Goal: Register for event/course

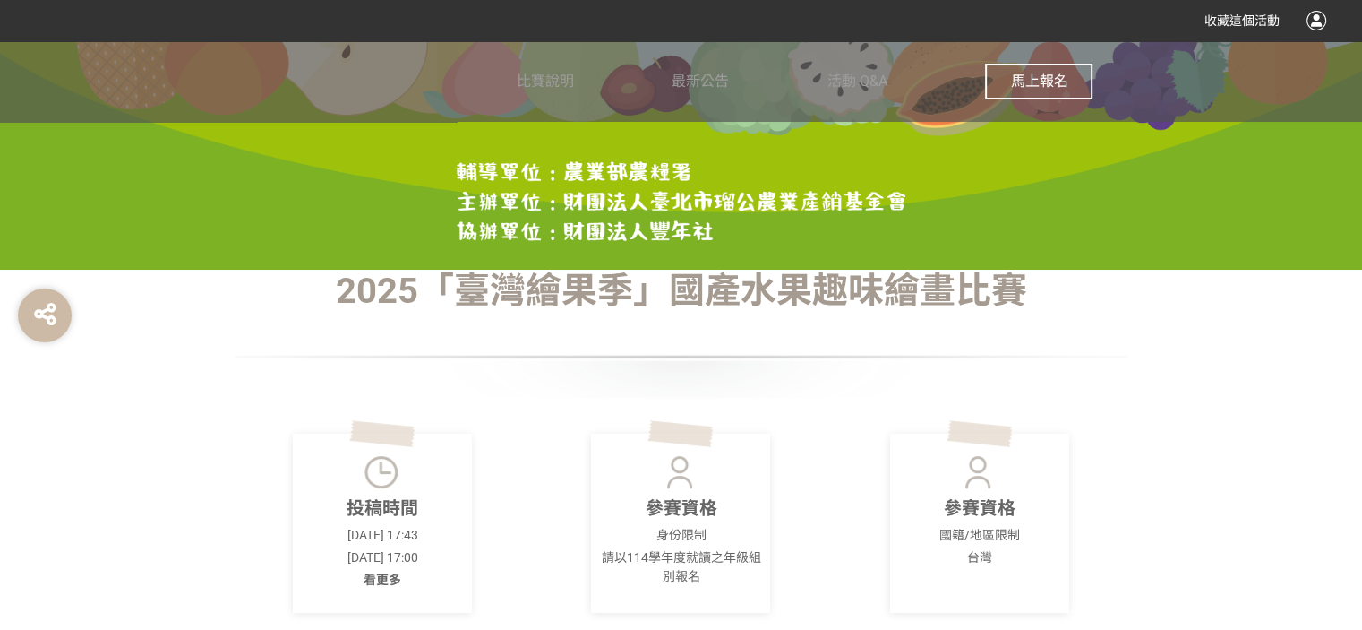
scroll to position [298, 0]
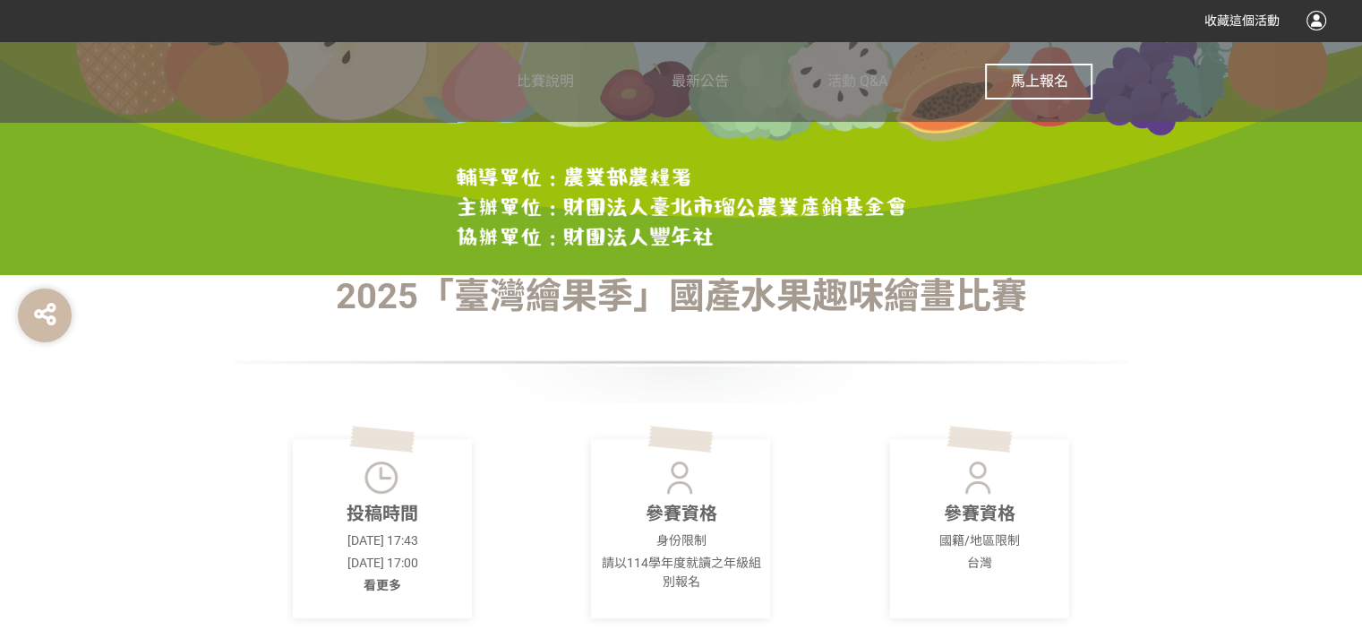
click at [1035, 73] on span "馬上報名" at bounding box center [1038, 81] width 57 height 17
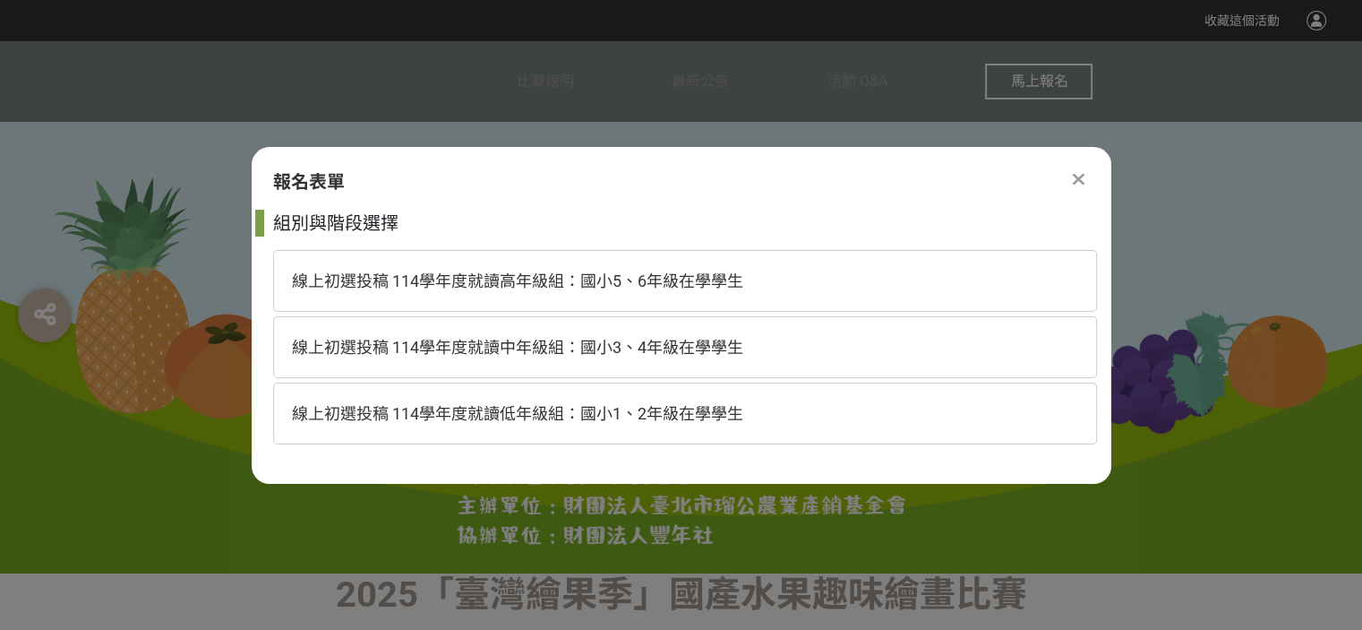
scroll to position [0, 0]
click at [590, 347] on span "線上初選投稿 114學年度就讀中年級組：國小3、4年級在學學生" at bounding box center [517, 347] width 451 height 19
select select "185293:185538"
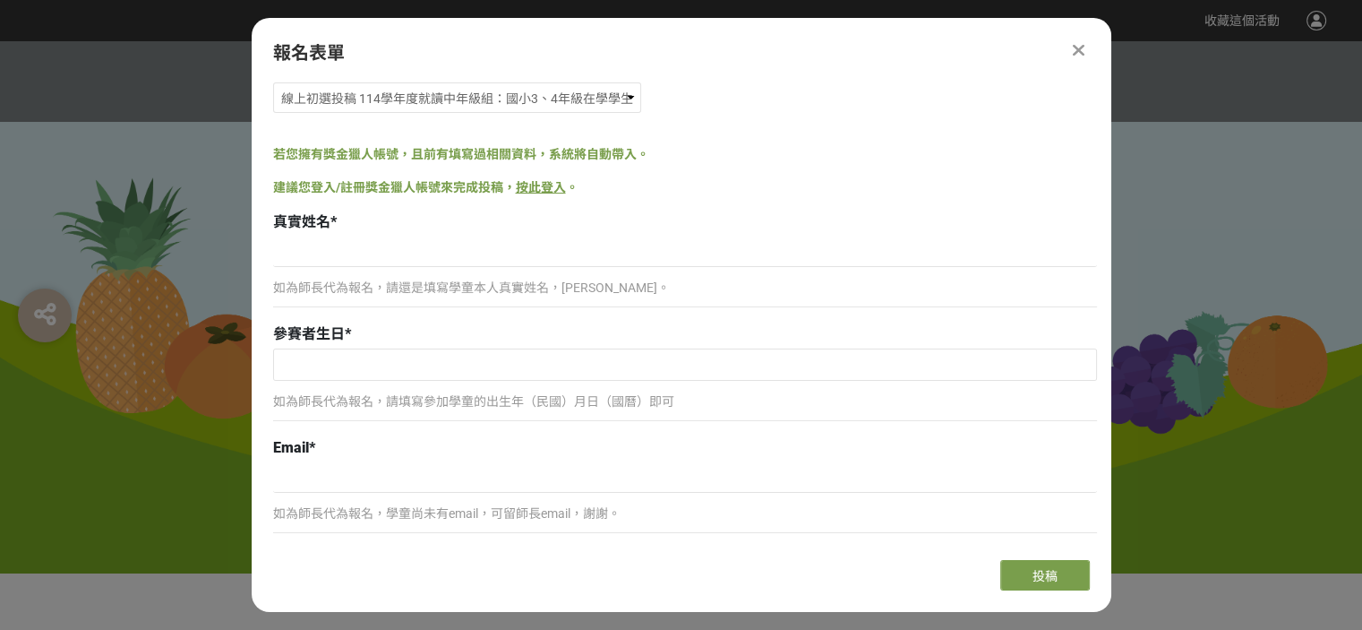
scroll to position [59, 0]
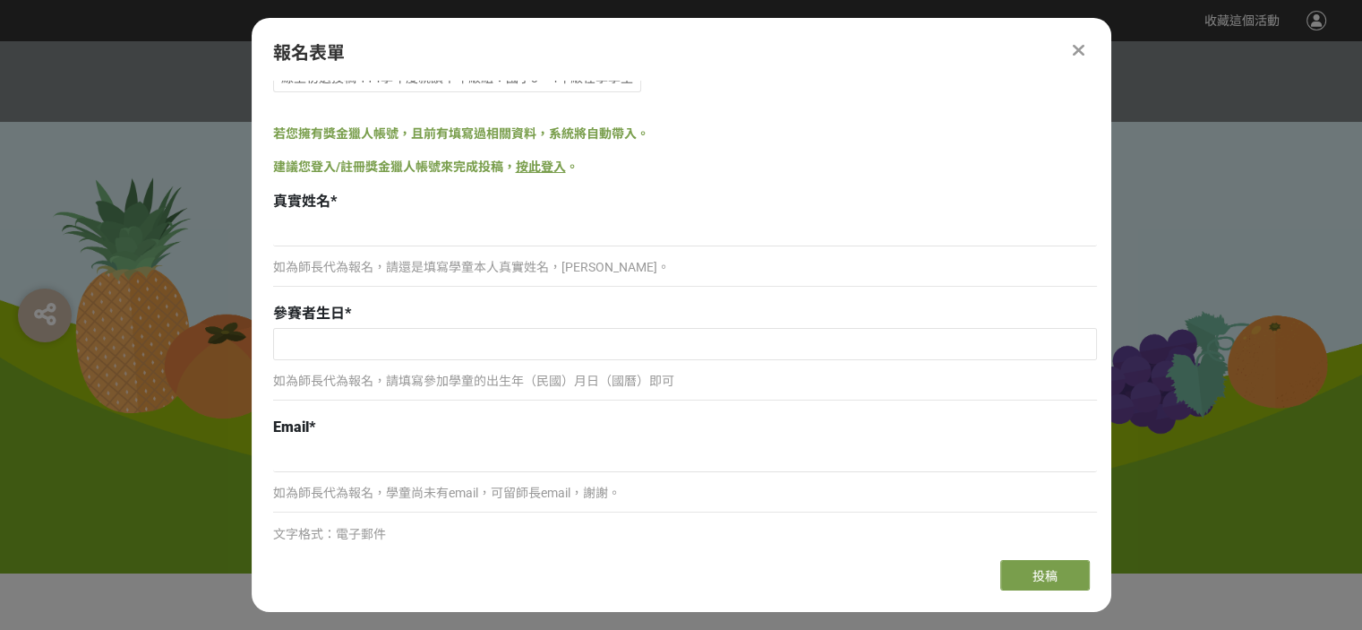
click at [1078, 49] on icon at bounding box center [1079, 50] width 12 height 18
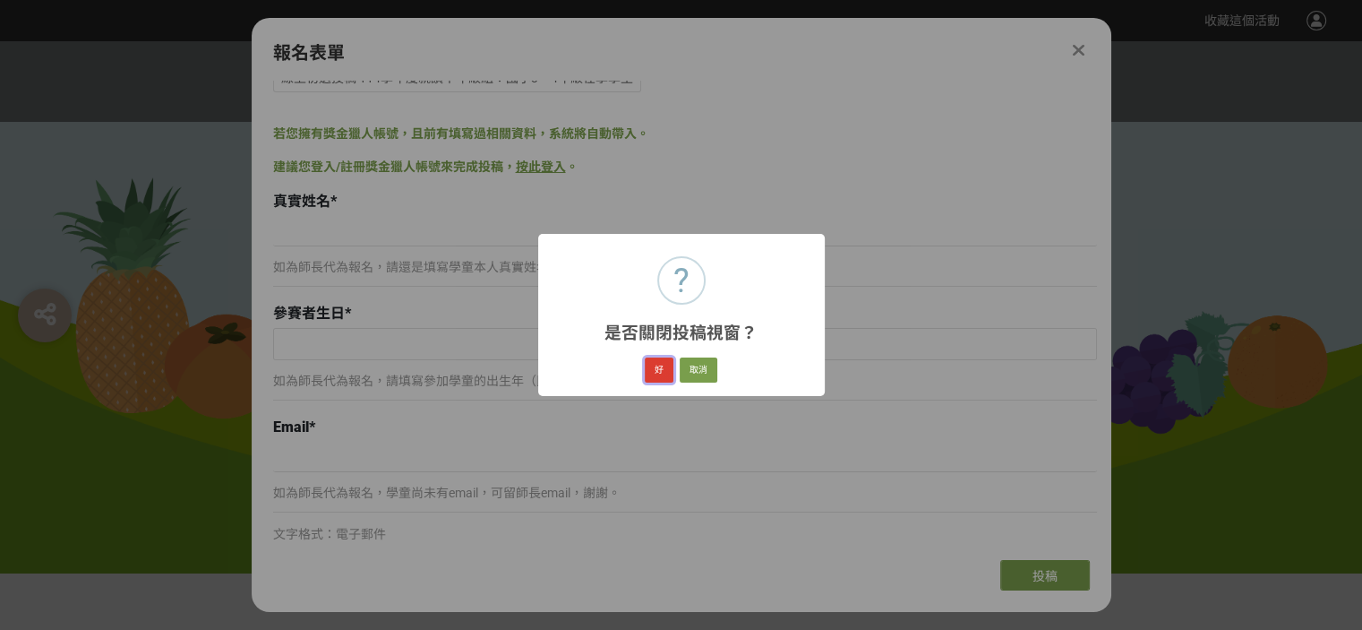
click at [663, 372] on button "好" at bounding box center [659, 369] width 29 height 25
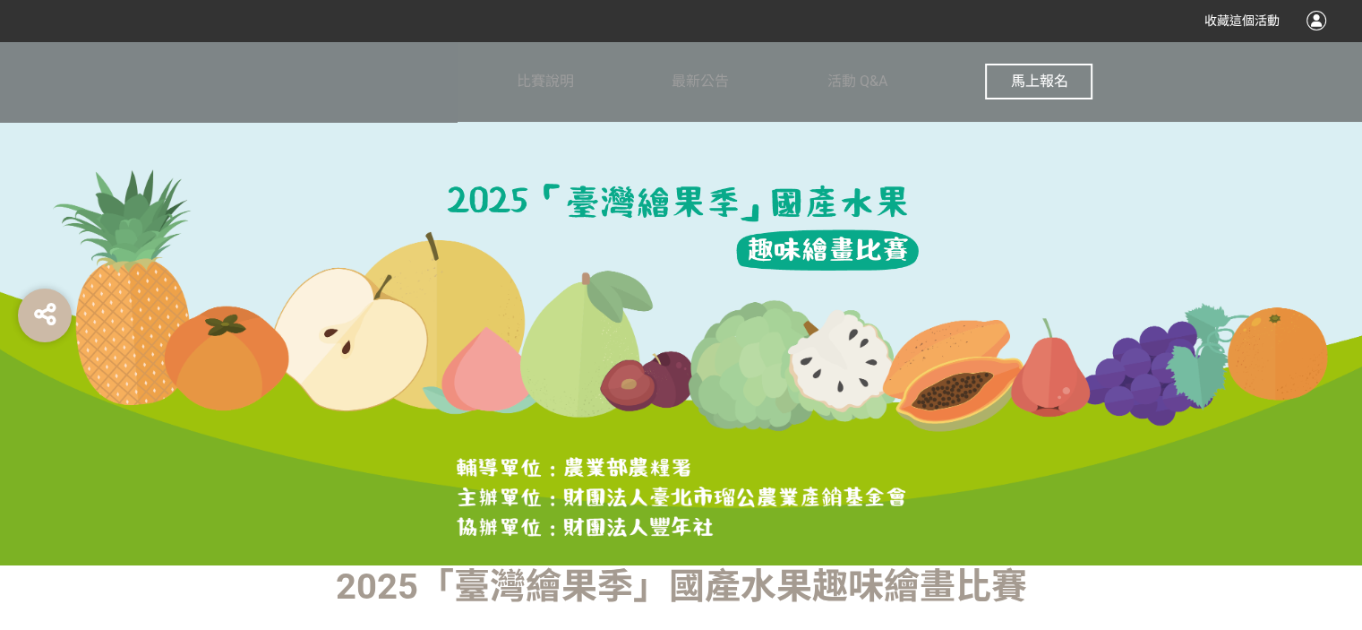
scroll to position [0, 0]
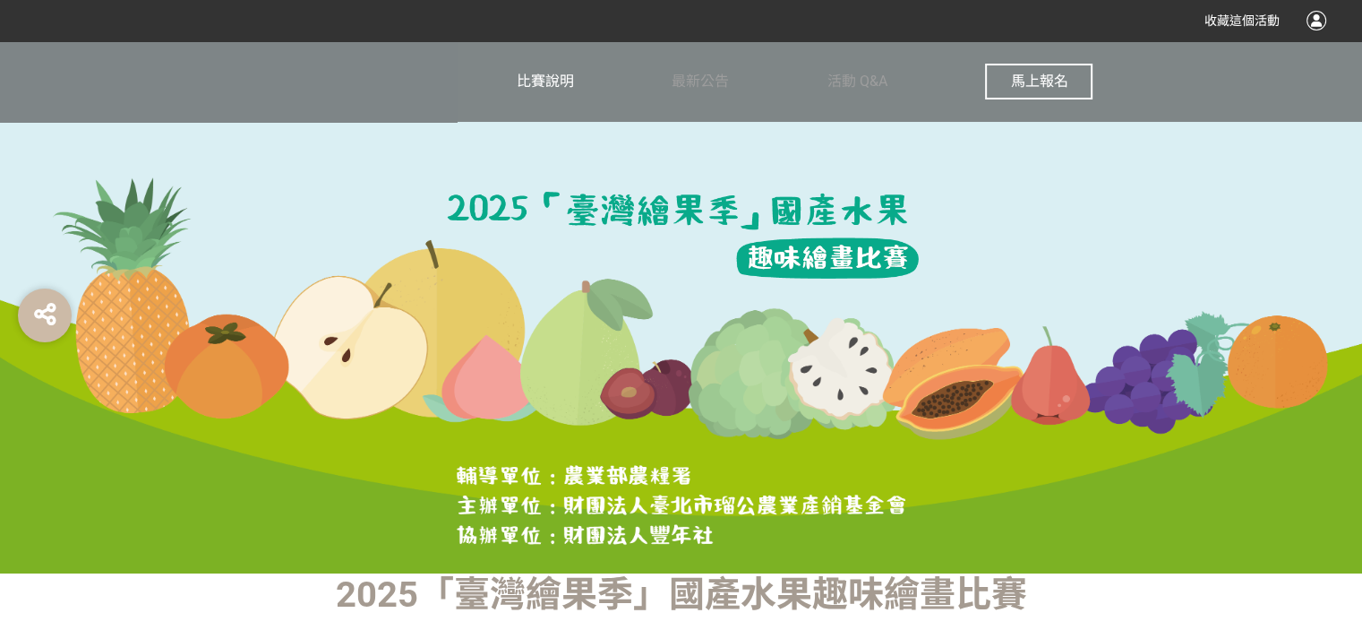
click at [545, 74] on span "比賽說明" at bounding box center [545, 81] width 57 height 17
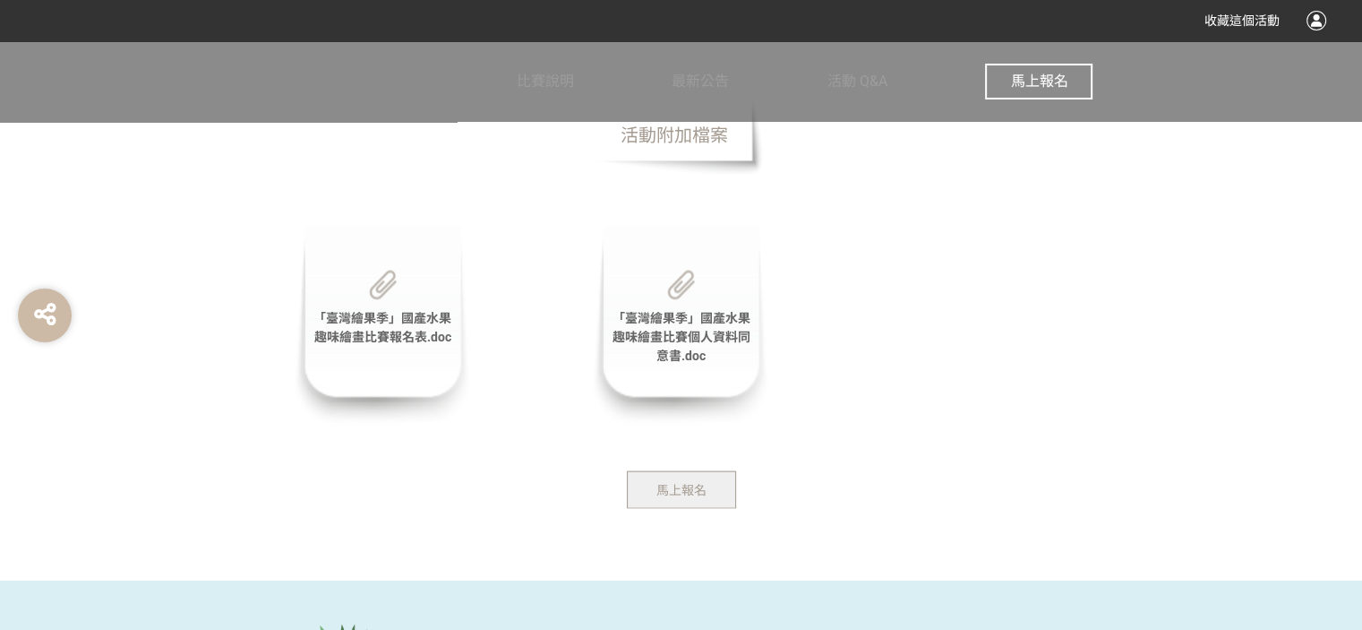
scroll to position [3582, 0]
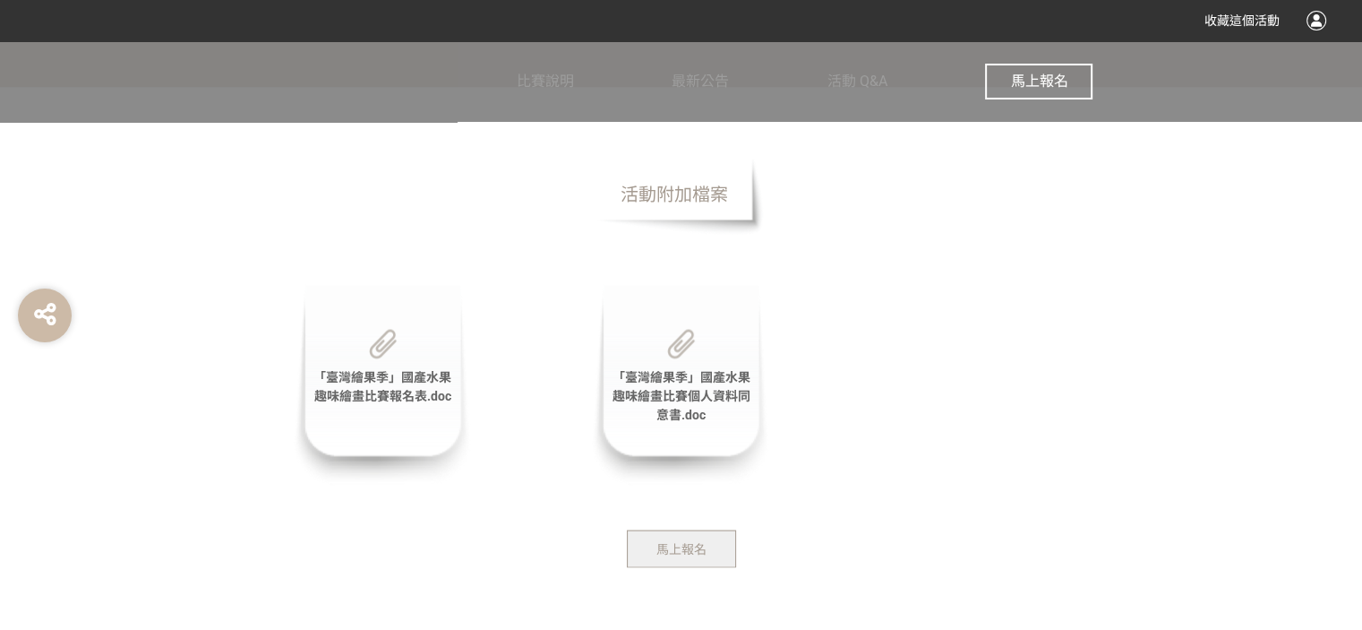
click at [408, 391] on span "「臺灣繪果季」國產水果趣味繪畫比賽報名表.doc" at bounding box center [382, 386] width 138 height 33
click at [701, 402] on div "「臺灣繪果季」國產水果趣味繪畫比賽個人資料同意書.doc" at bounding box center [680, 385] width 179 height 201
click at [690, 375] on span "「臺灣繪果季」國產水果趣味繪畫比賽個人資料同意書.doc" at bounding box center [681, 396] width 138 height 52
click at [691, 385] on div "「臺灣繪果季」國產水果趣味繪畫比賽個人資料同意書.doc" at bounding box center [680, 385] width 179 height 201
click at [1032, 82] on span "馬上報名" at bounding box center [1038, 81] width 57 height 17
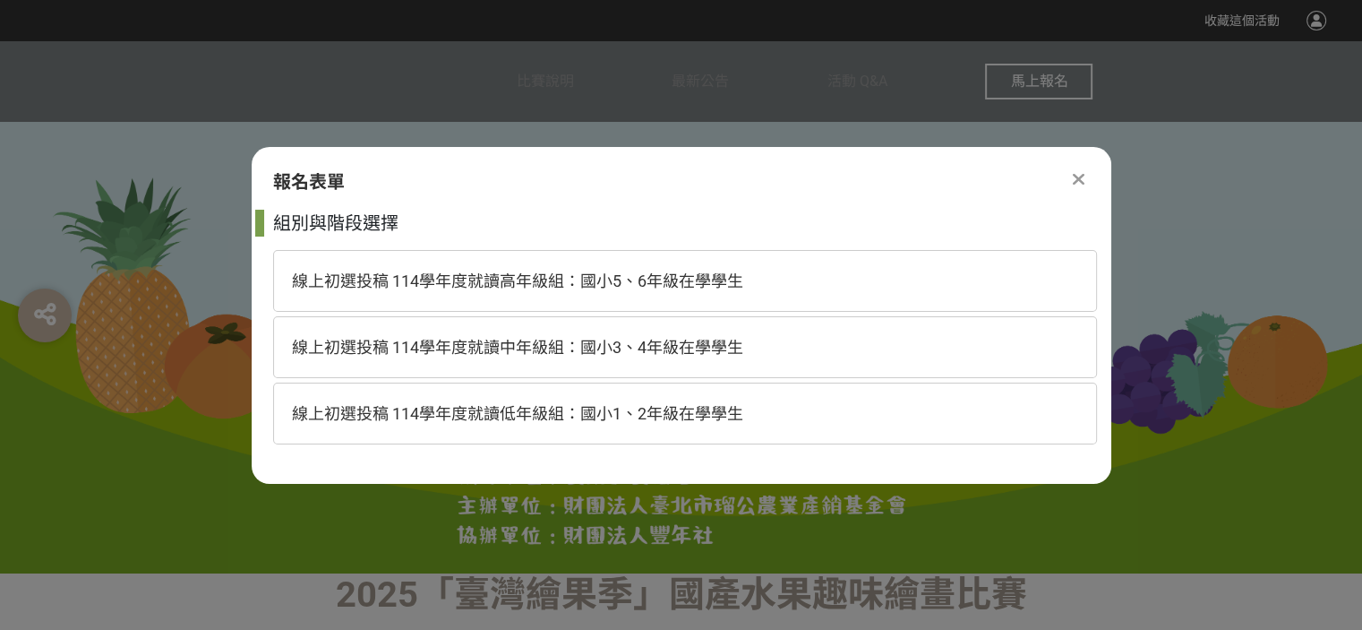
scroll to position [0, 0]
click at [668, 339] on span "線上初選投稿 114學年度就讀中年級組：國小3、4年級在學學生" at bounding box center [517, 347] width 451 height 19
select select "185293:185538"
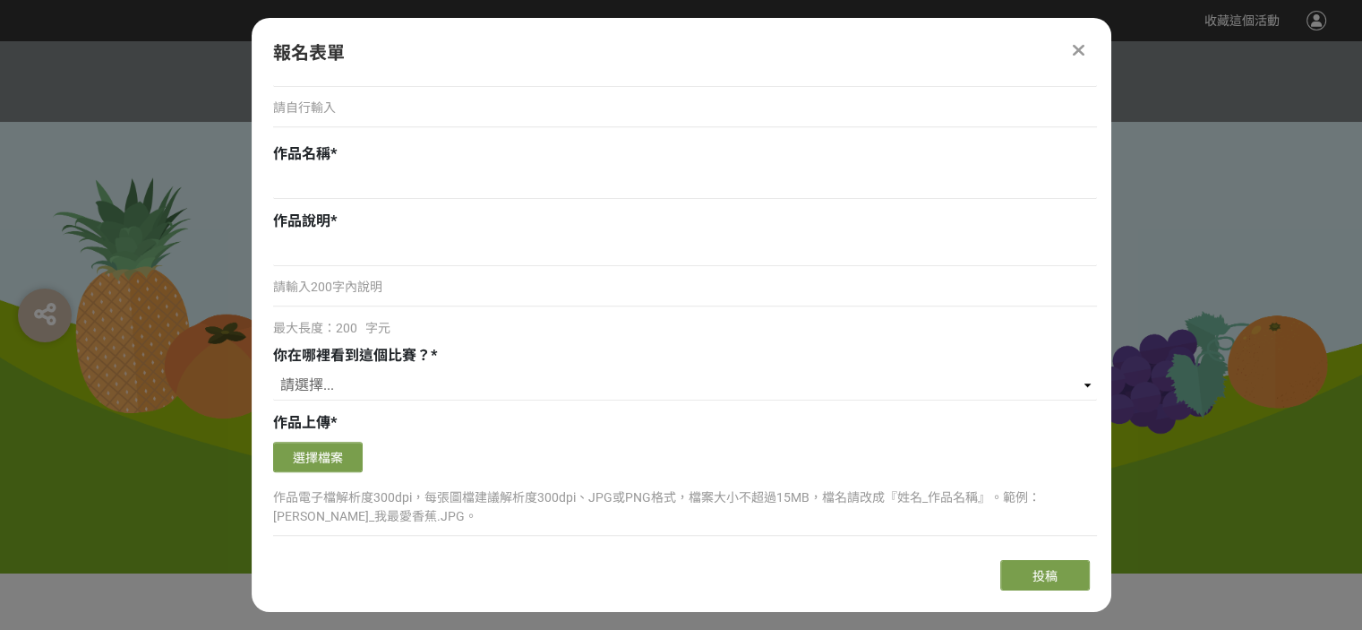
scroll to position [1134, 0]
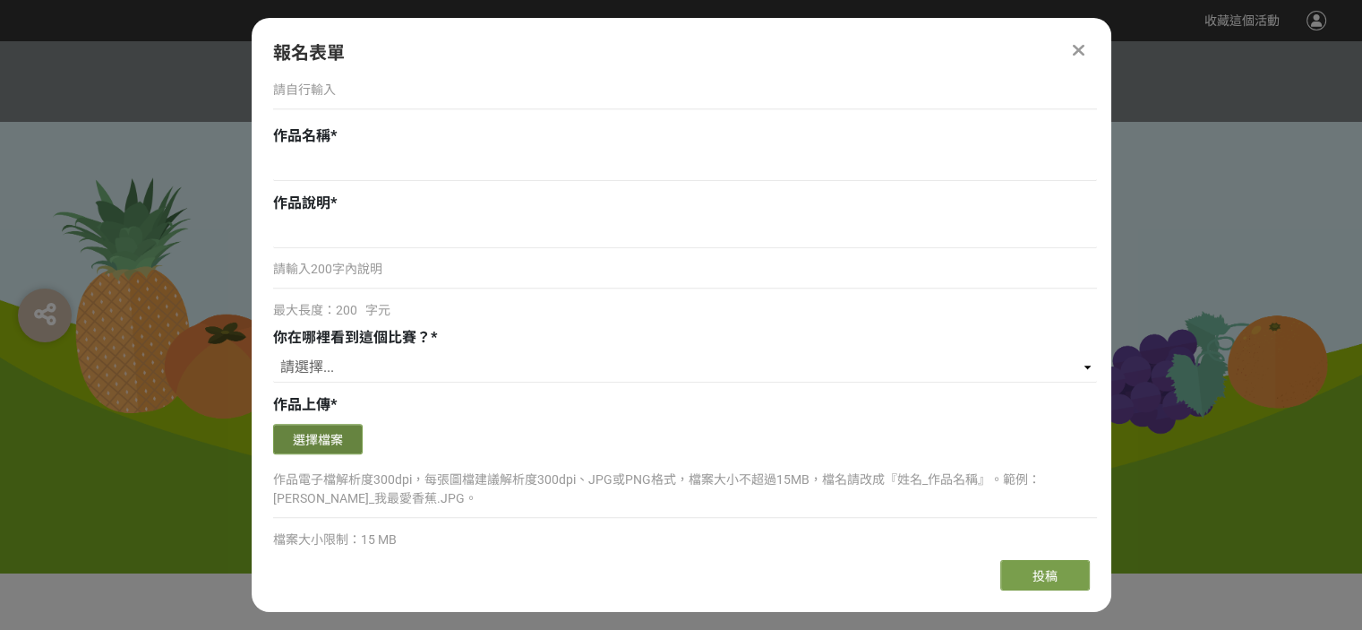
click at [331, 447] on button "選擇檔案" at bounding box center [318, 439] width 90 height 30
click at [304, 428] on button "選擇檔案" at bounding box center [318, 439] width 90 height 30
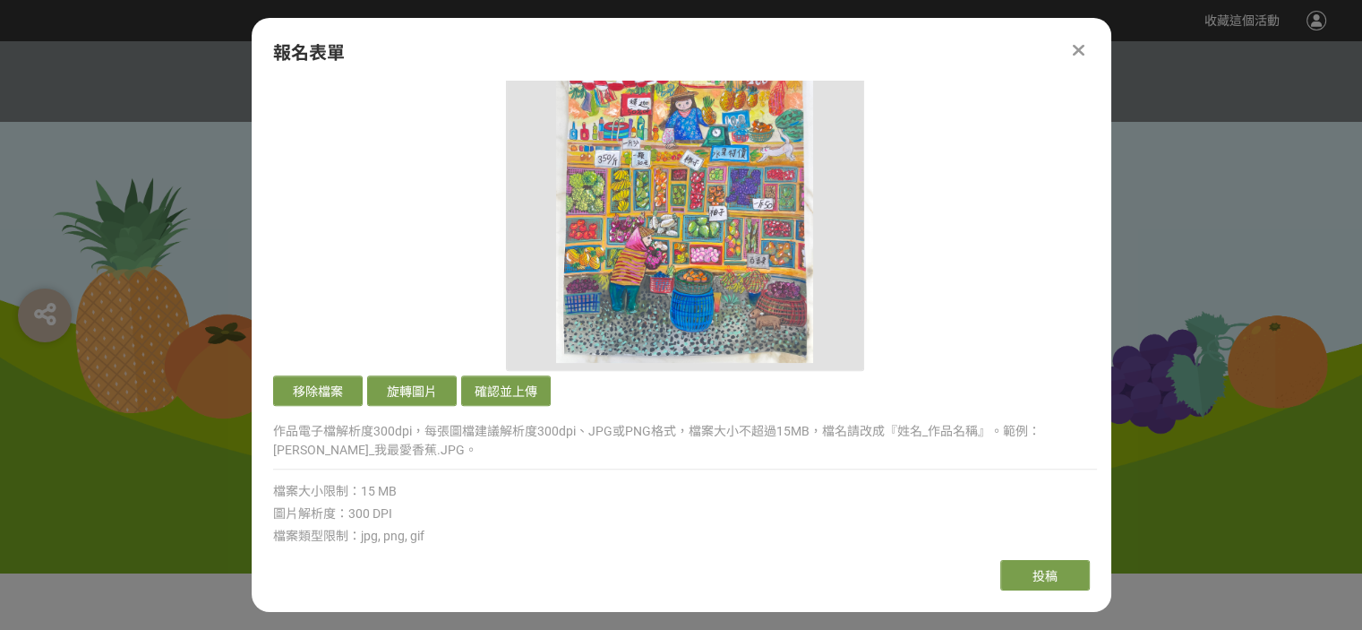
scroll to position [1552, 0]
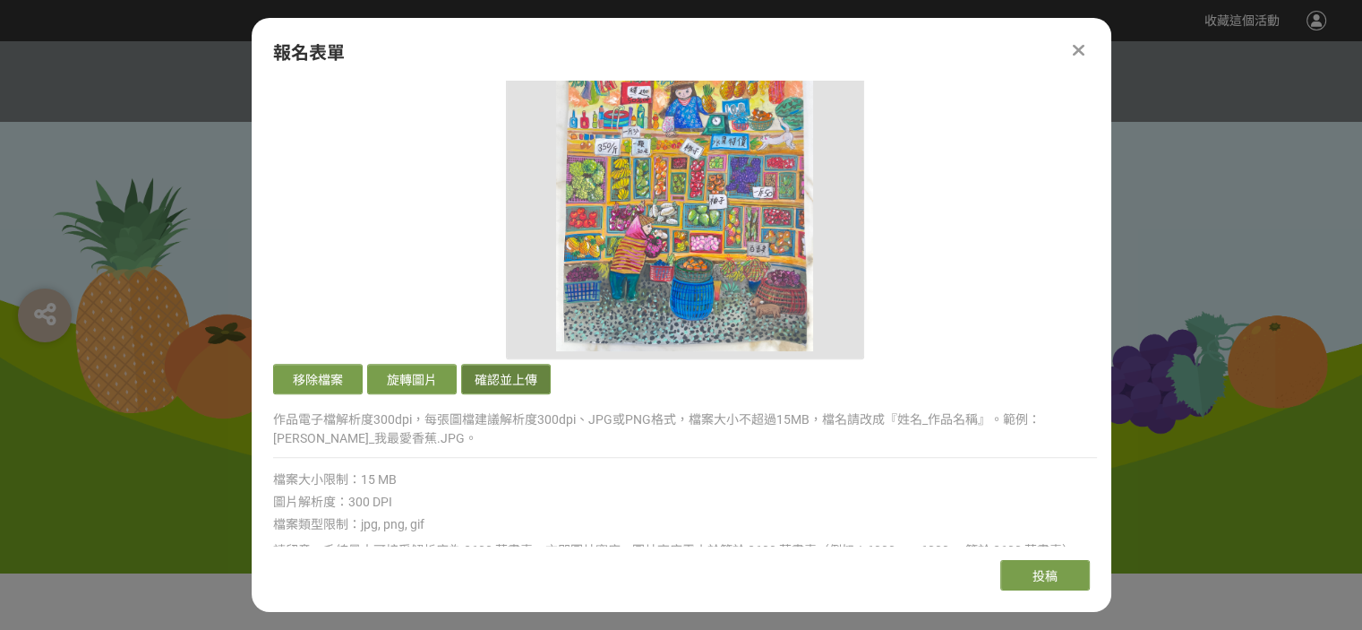
click at [493, 372] on button "確認並上傳" at bounding box center [506, 379] width 90 height 30
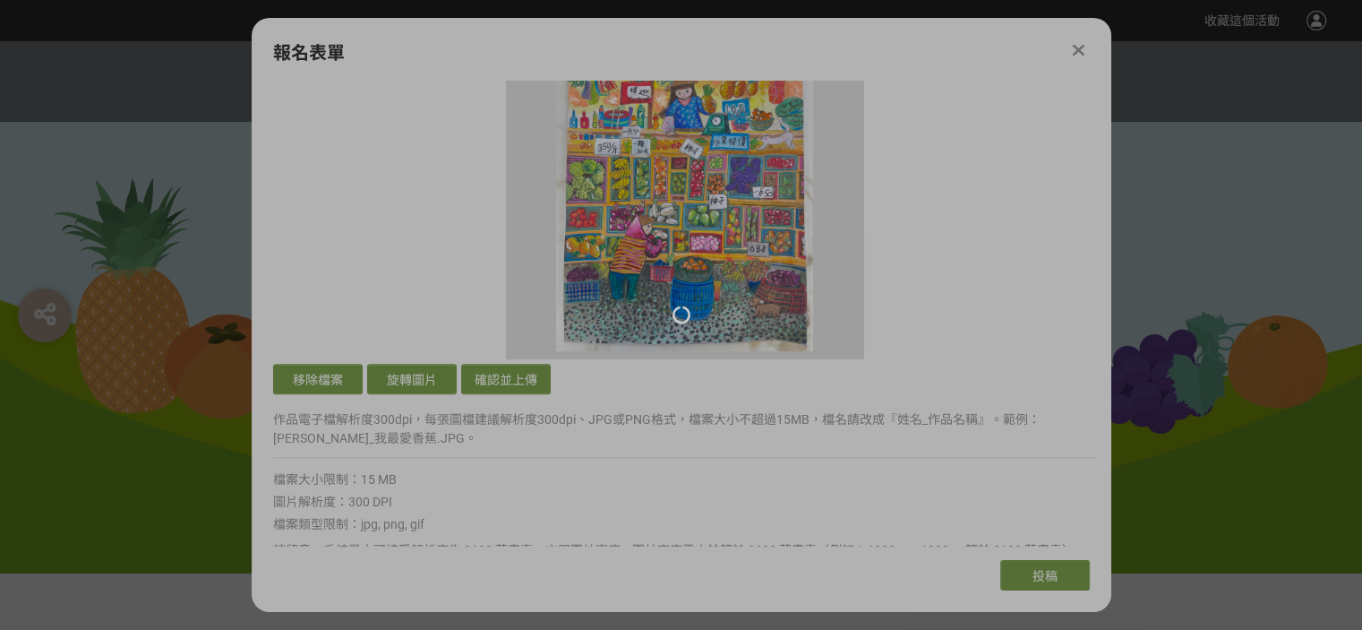
scroll to position [1194, 0]
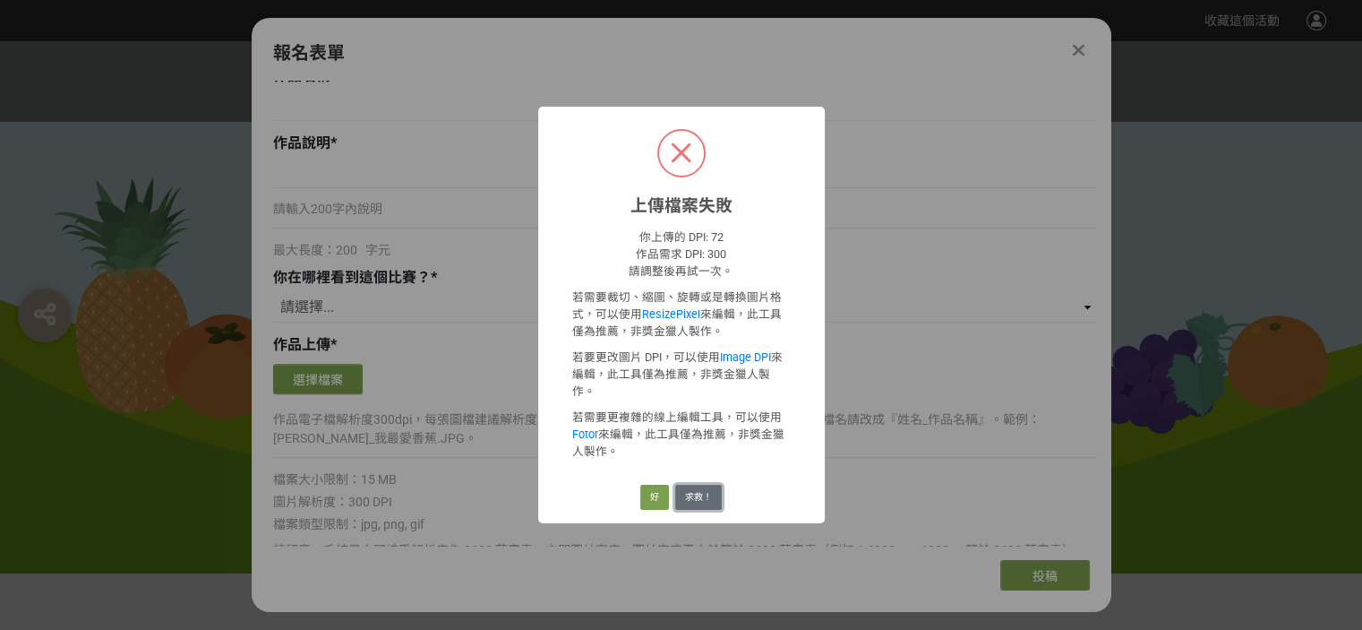
click at [702, 486] on button "求救！" at bounding box center [698, 497] width 47 height 25
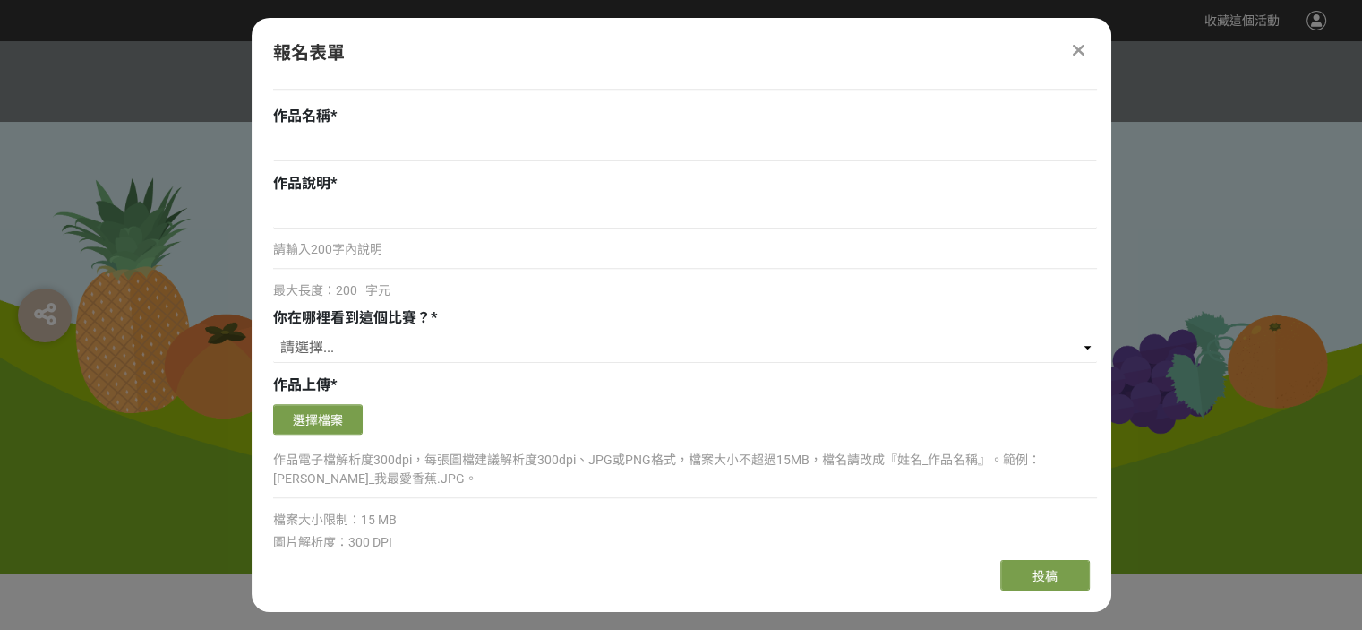
scroll to position [1134, 0]
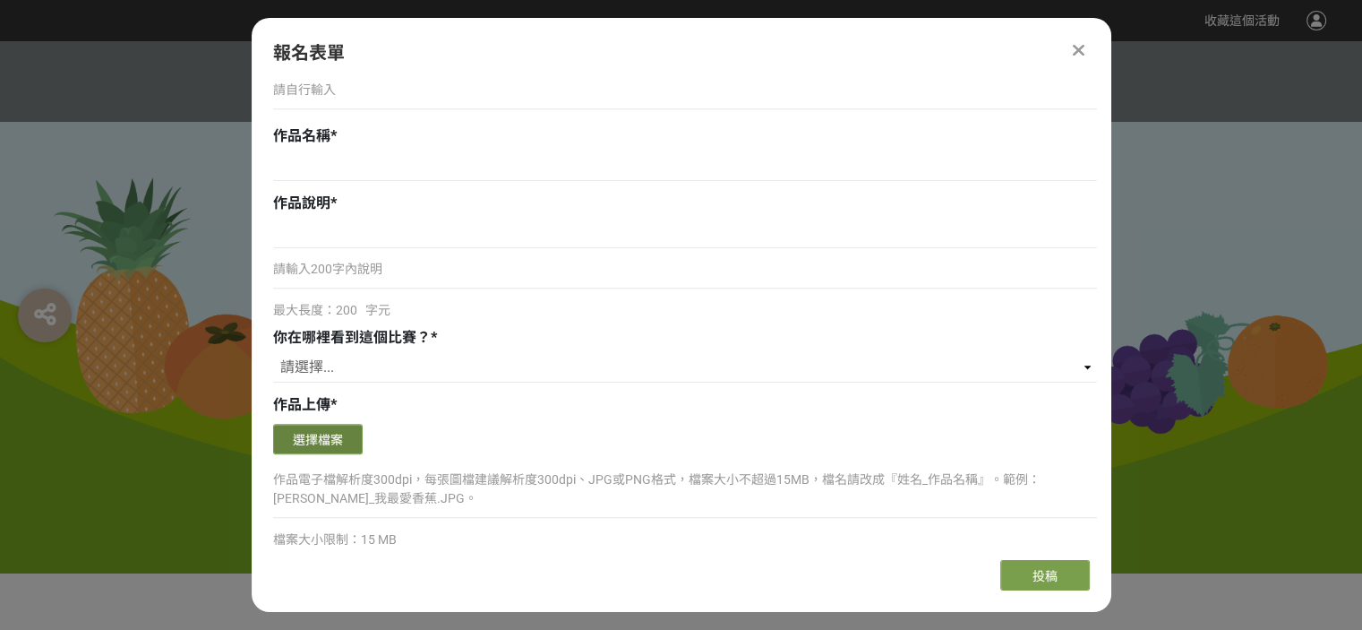
click at [321, 433] on button "選擇檔案" at bounding box center [318, 439] width 90 height 30
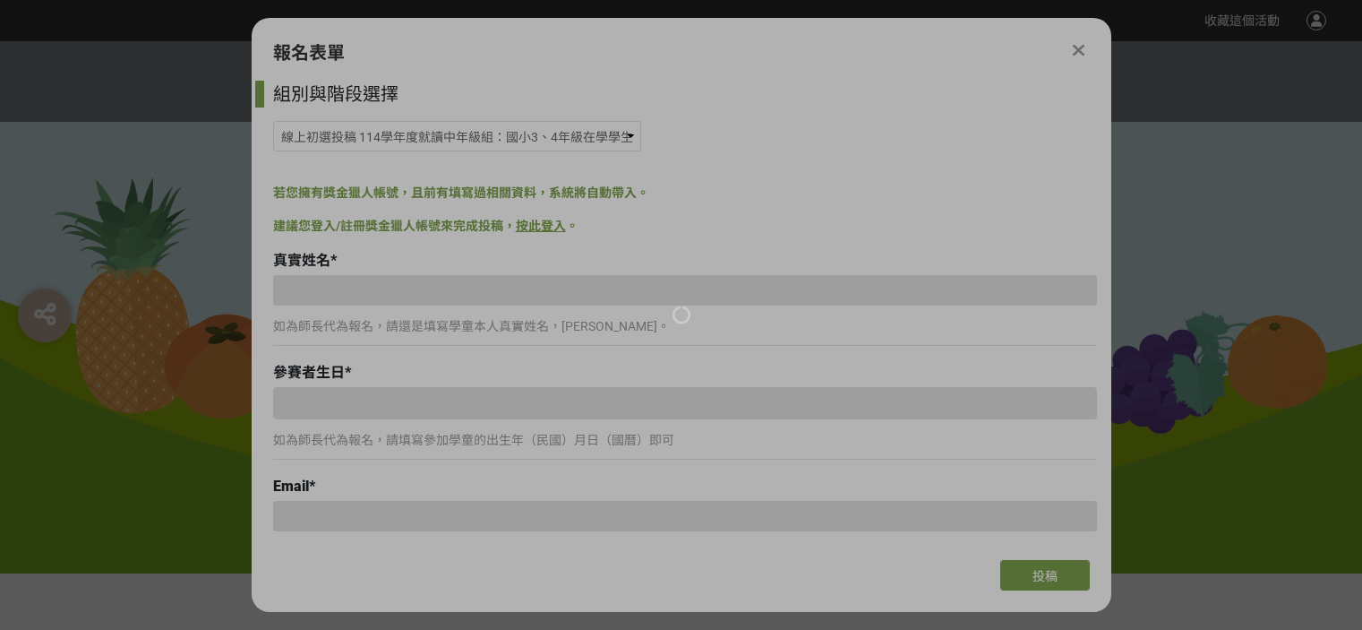
select select "185293:185538"
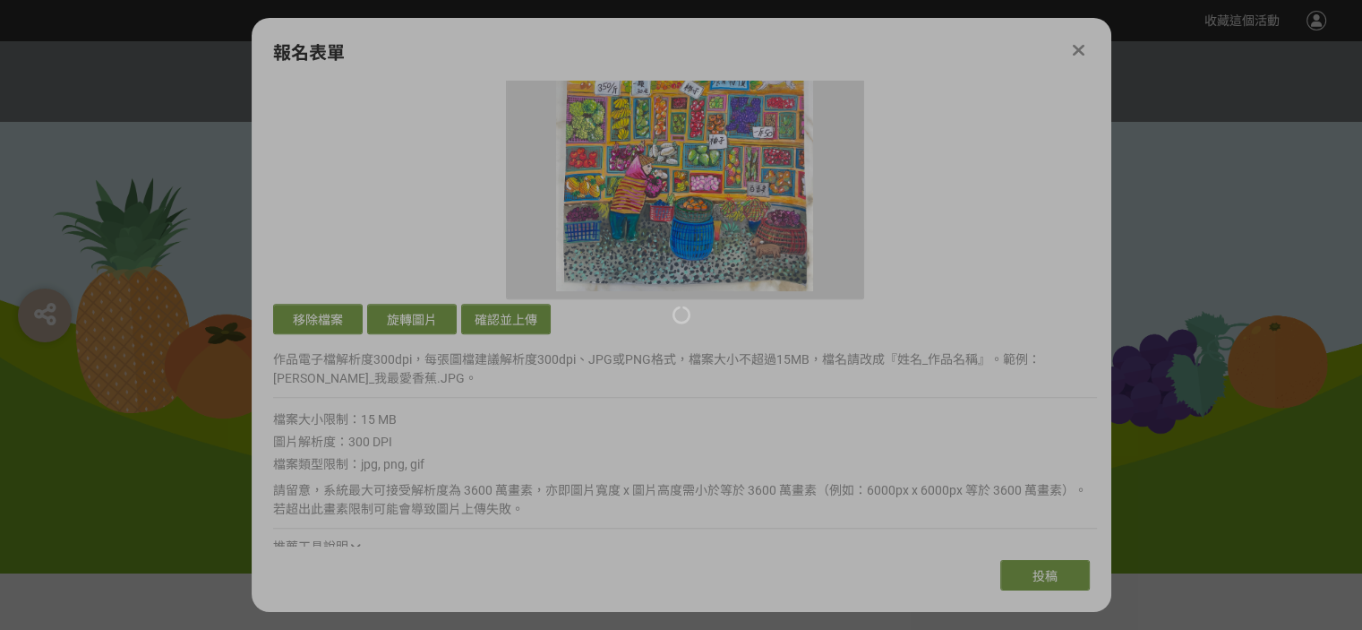
scroll to position [1254, 0]
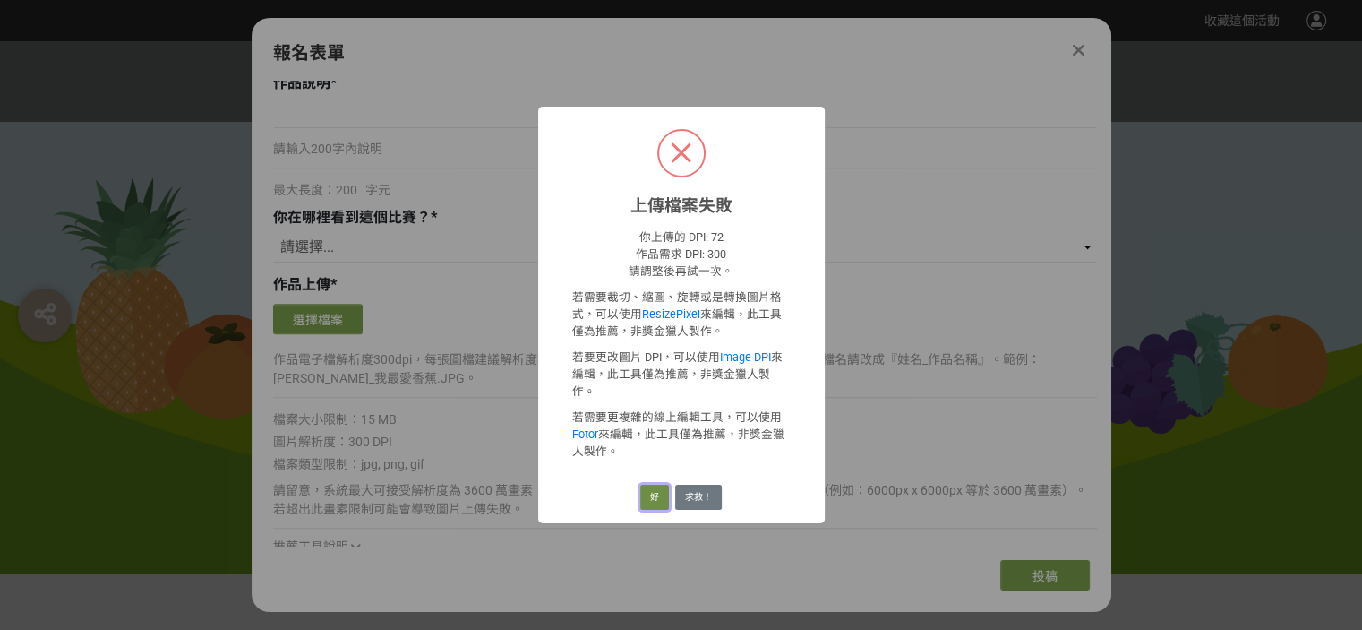
click at [659, 490] on button "好" at bounding box center [654, 497] width 29 height 25
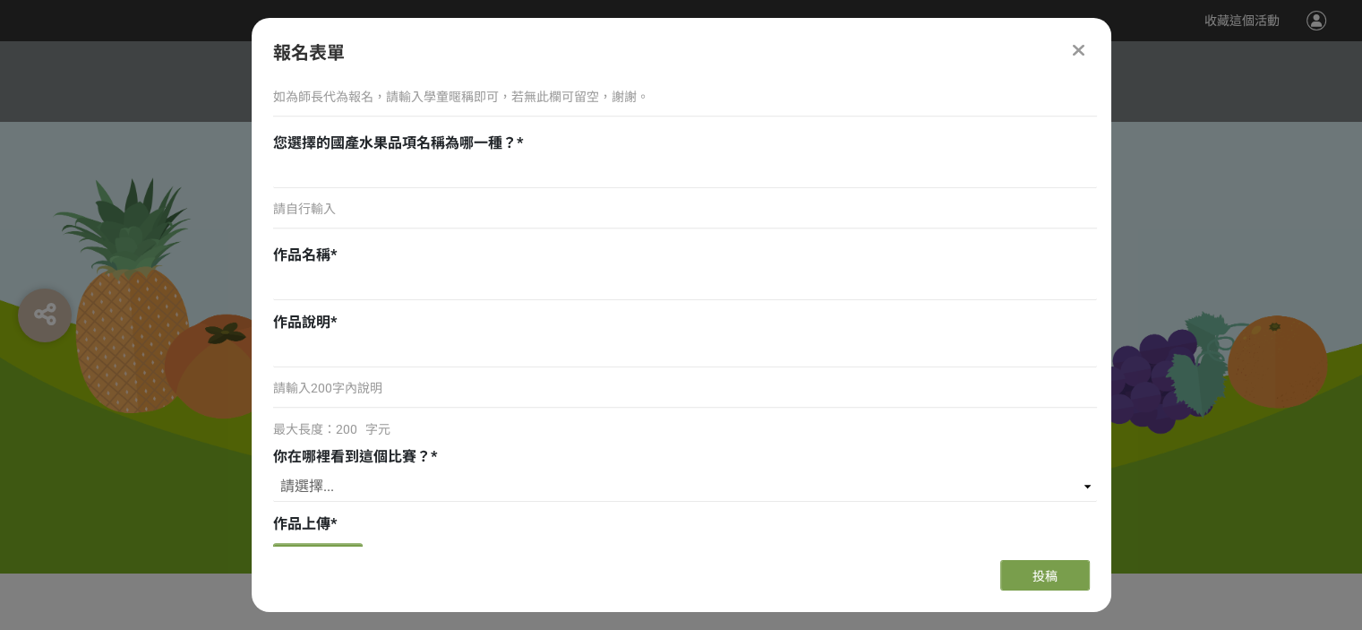
scroll to position [836, 0]
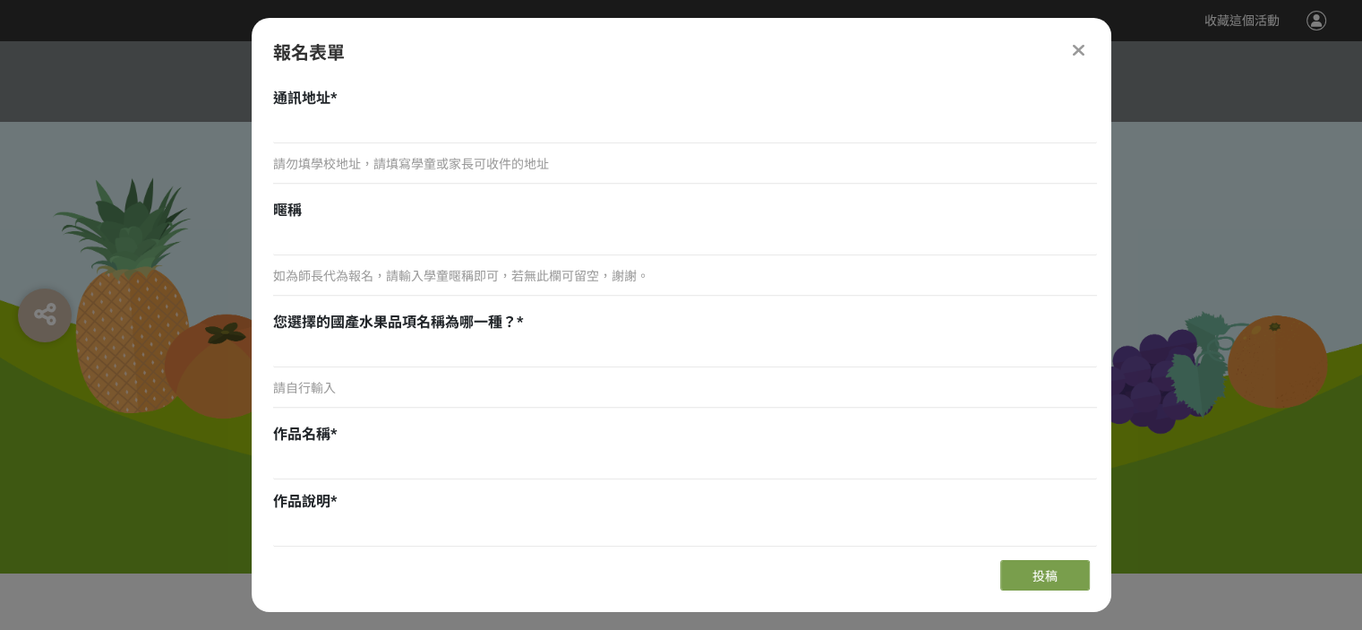
click at [1085, 41] on div at bounding box center [1078, 49] width 21 height 21
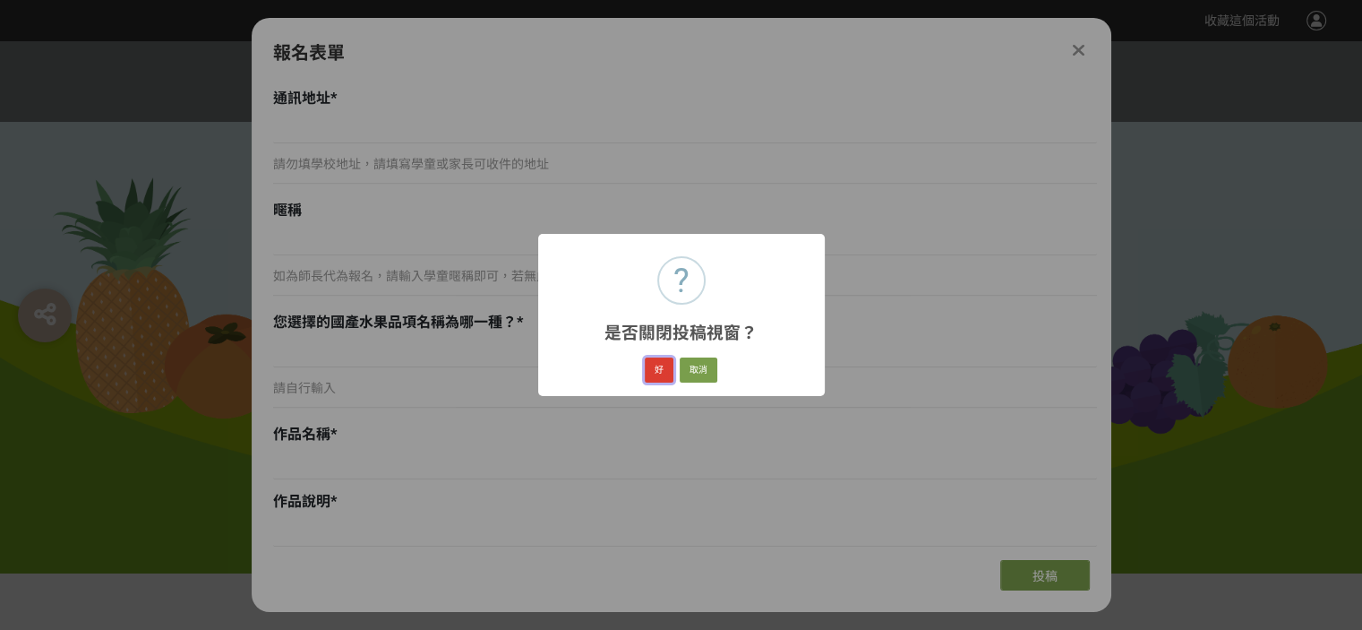
click at [659, 372] on button "好" at bounding box center [659, 369] width 29 height 25
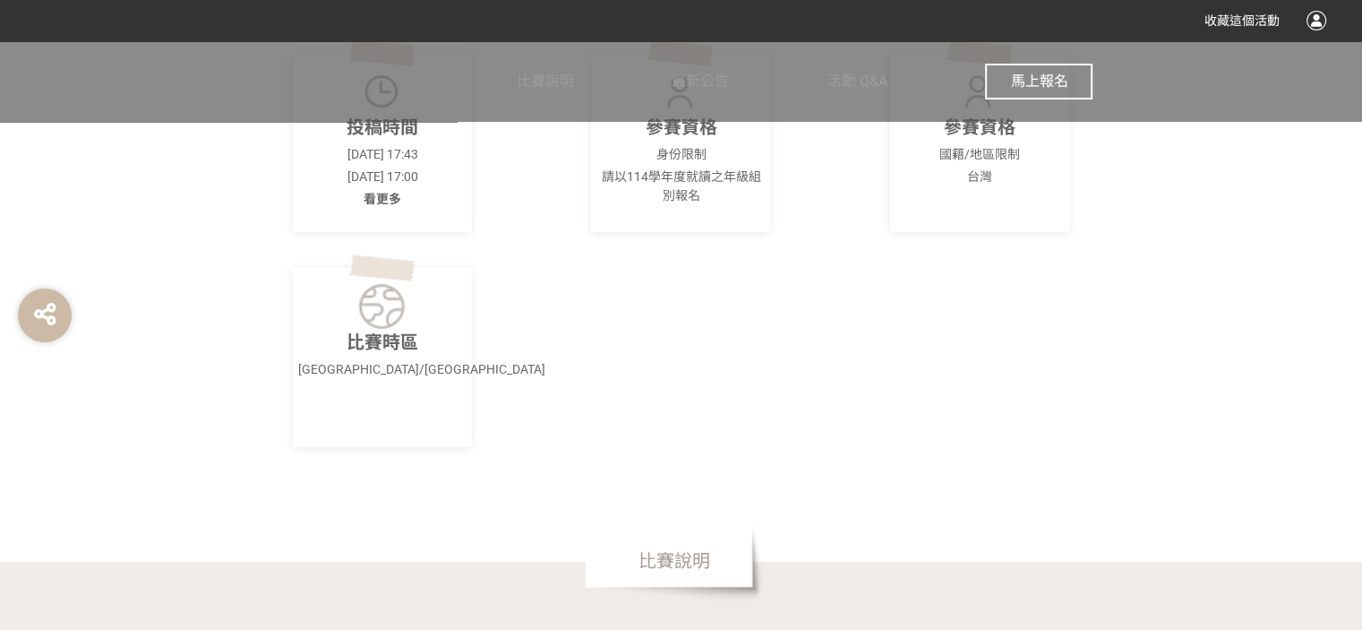
scroll to position [756, 0]
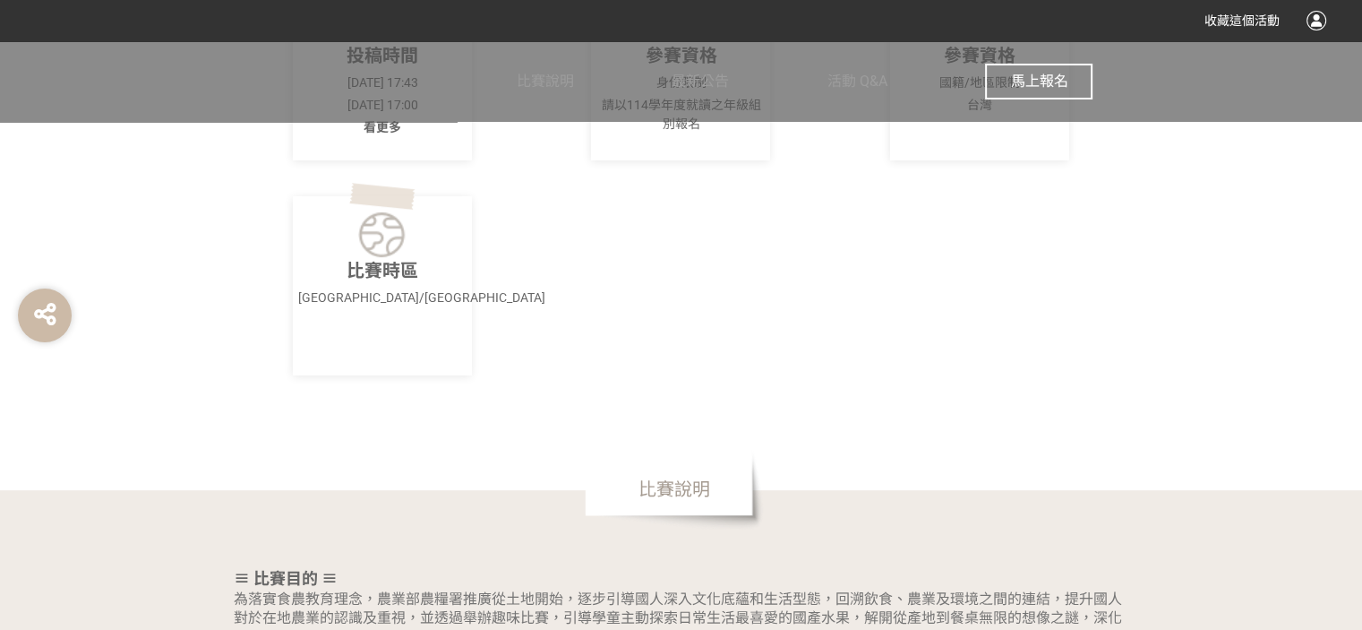
click at [721, 481] on span "比賽說明" at bounding box center [674, 489] width 179 height 81
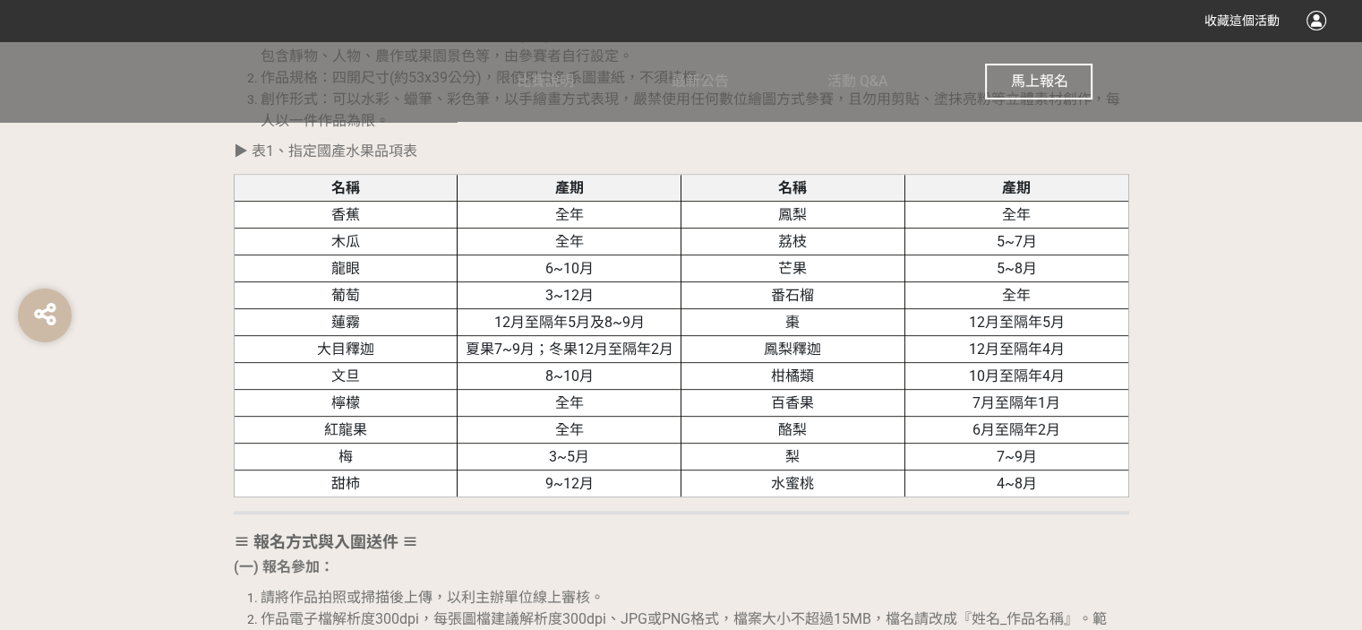
scroll to position [1831, 0]
